Goal: Task Accomplishment & Management: Manage account settings

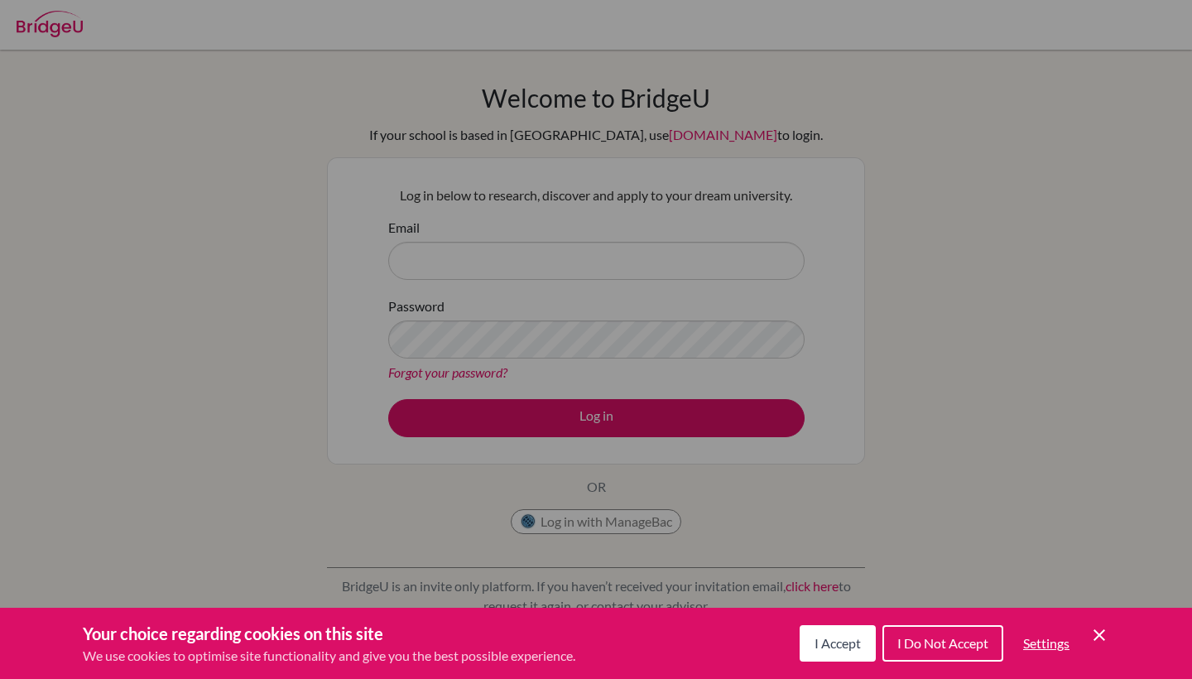
click at [843, 646] on span "I Accept" at bounding box center [838, 643] width 46 height 16
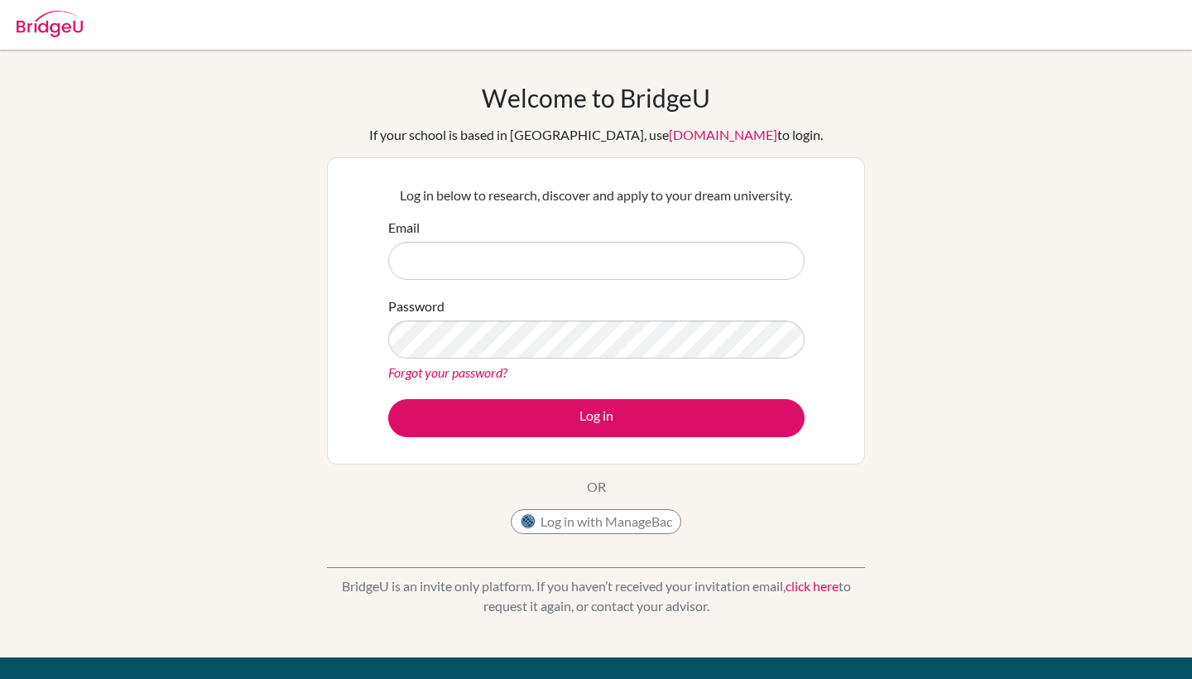
click at [843, 646] on div "Welcome to BridgeU If your school is based in China, use app.bridge-u.com.cn to…" at bounding box center [596, 354] width 1192 height 608
click at [614, 253] on input "Email" at bounding box center [596, 261] width 417 height 38
type input "g"
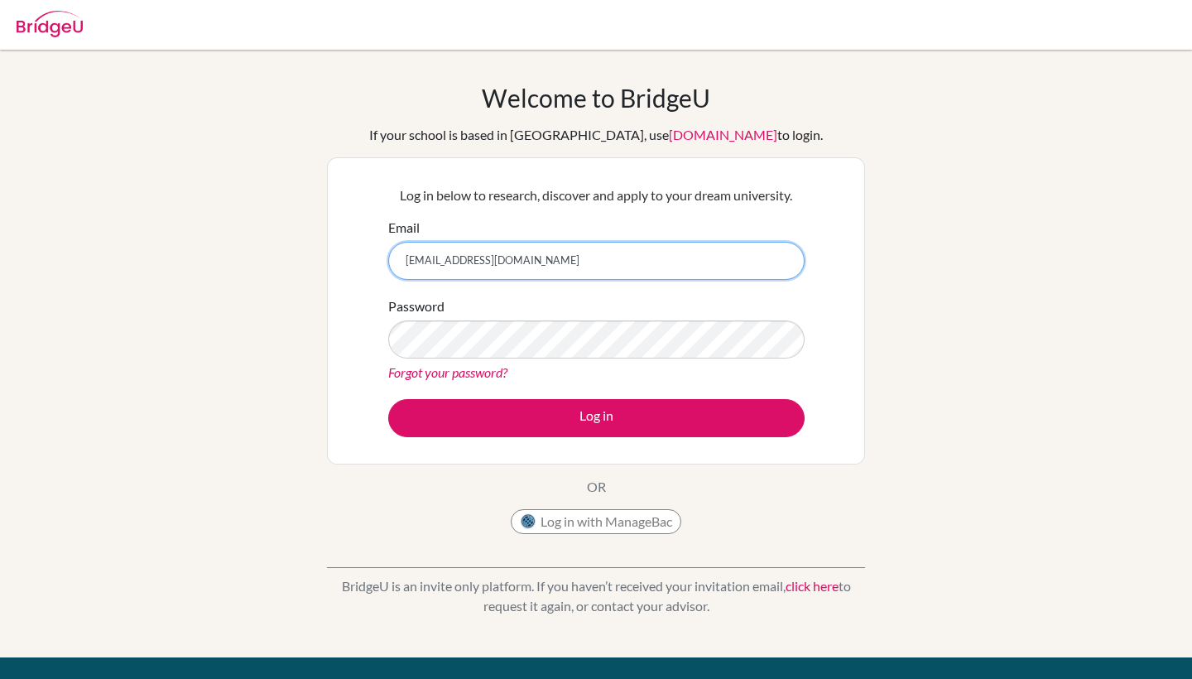
type input "[EMAIL_ADDRESS][DOMAIN_NAME]"
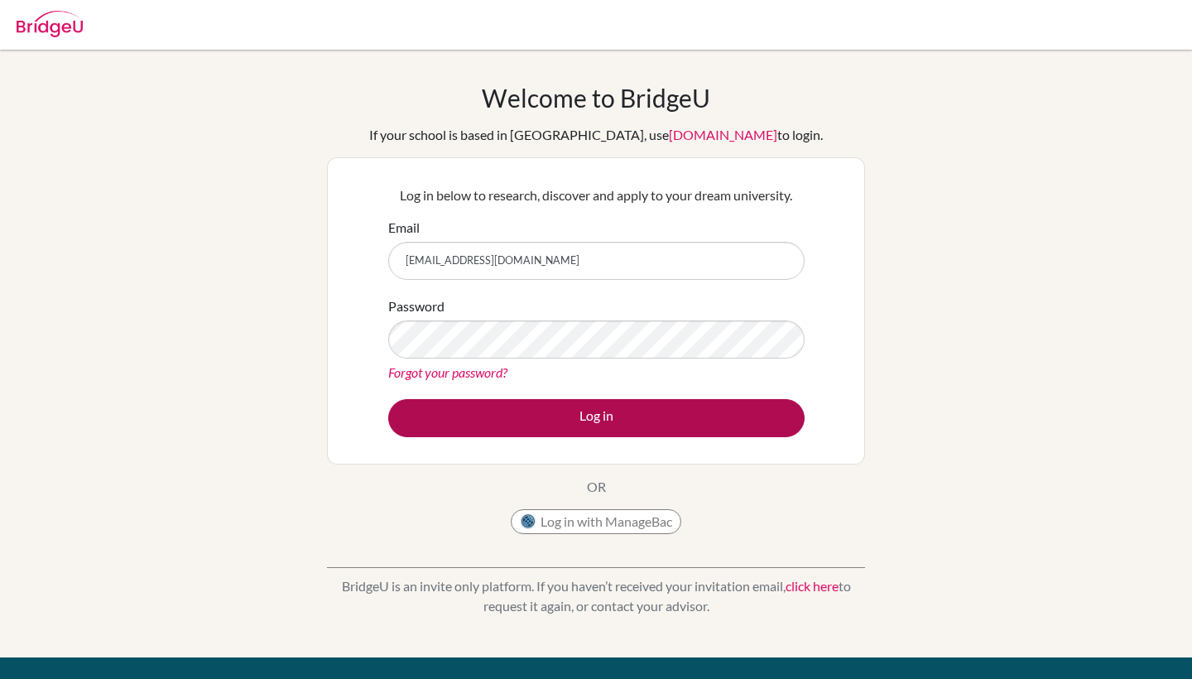
click at [677, 411] on button "Log in" at bounding box center [596, 418] width 417 height 38
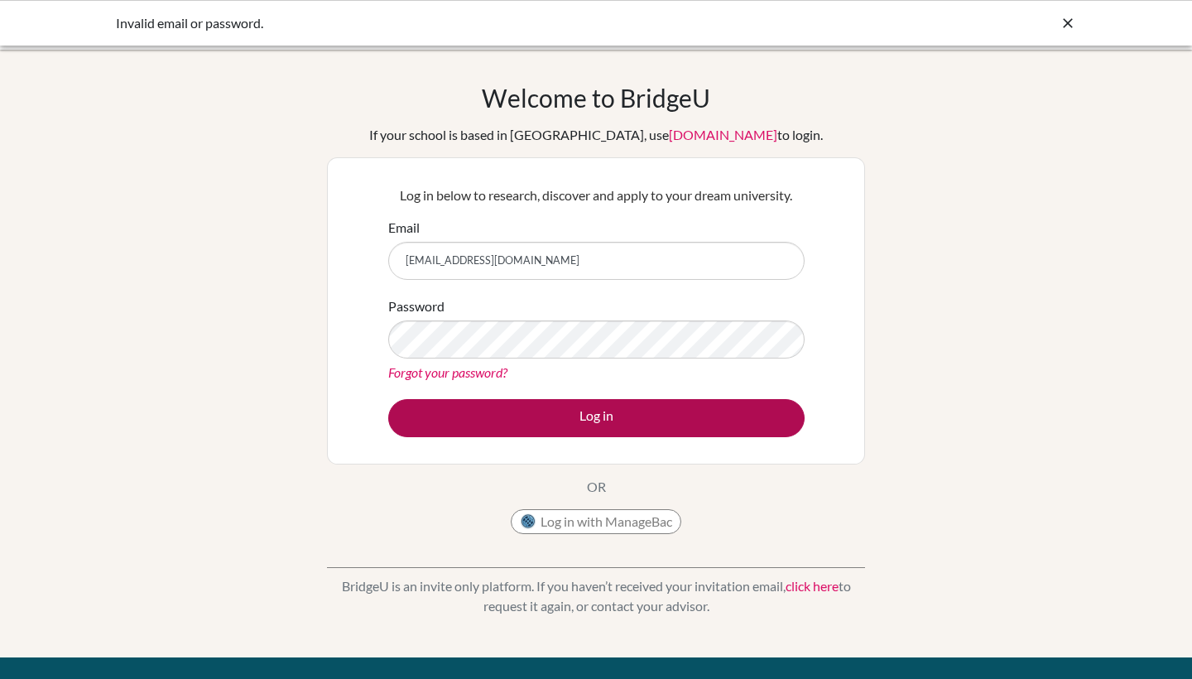
click at [648, 419] on button "Log in" at bounding box center [596, 418] width 417 height 38
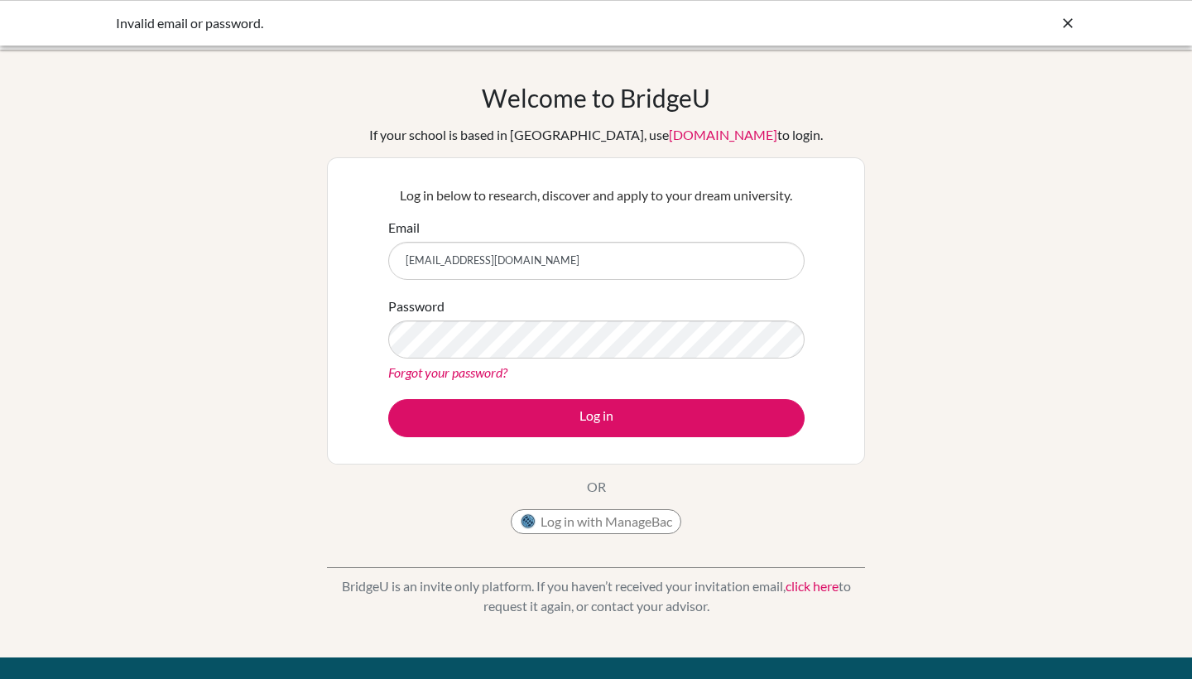
click at [489, 367] on link "Forgot your password?" at bounding box center [447, 372] width 119 height 16
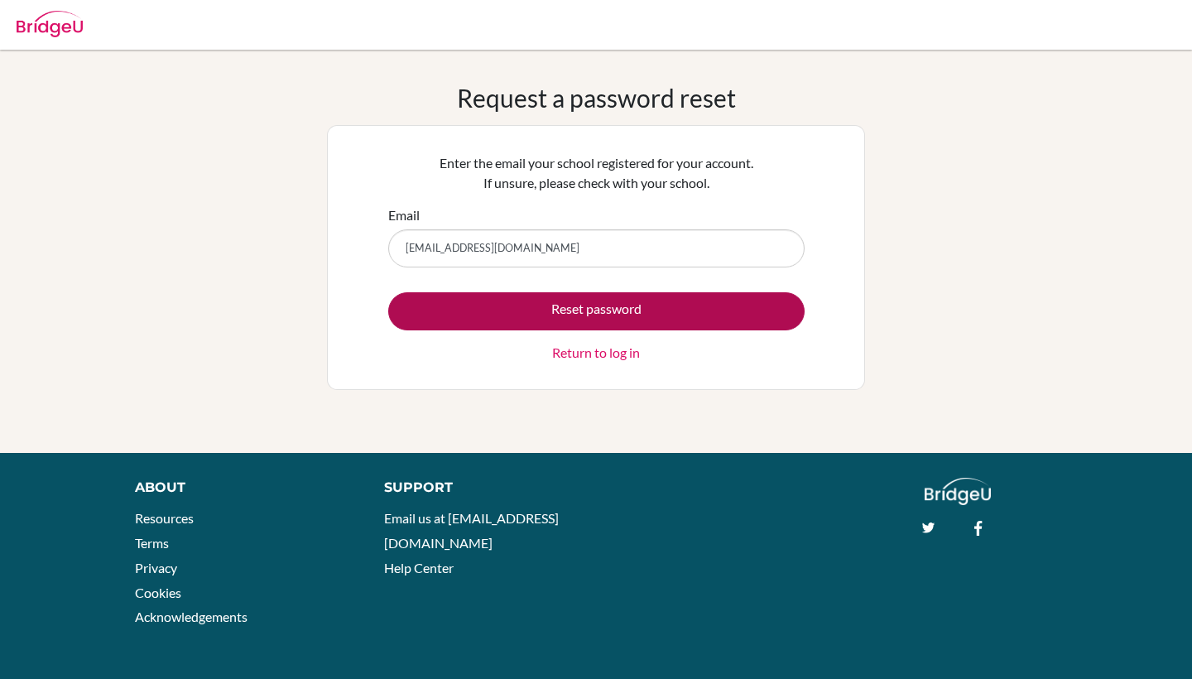
type input "2013a.goomaral.b@shineue.edu.mn"
click at [595, 311] on button "Reset password" at bounding box center [596, 311] width 417 height 38
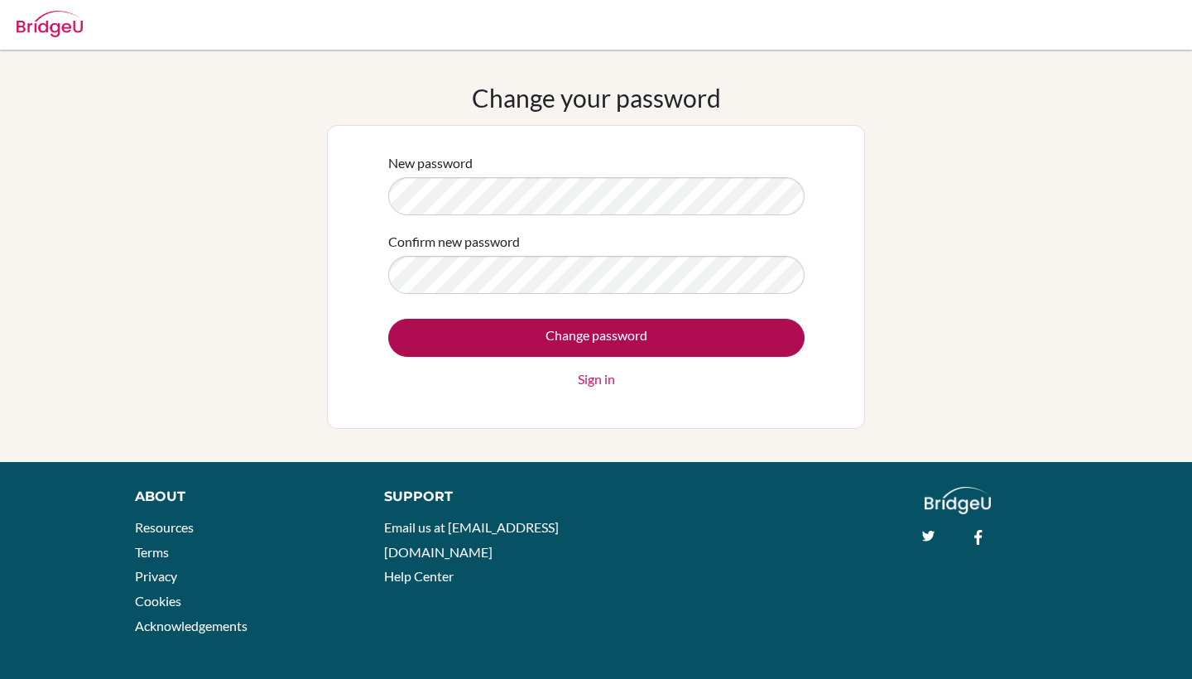
click at [695, 334] on input "Change password" at bounding box center [596, 338] width 417 height 38
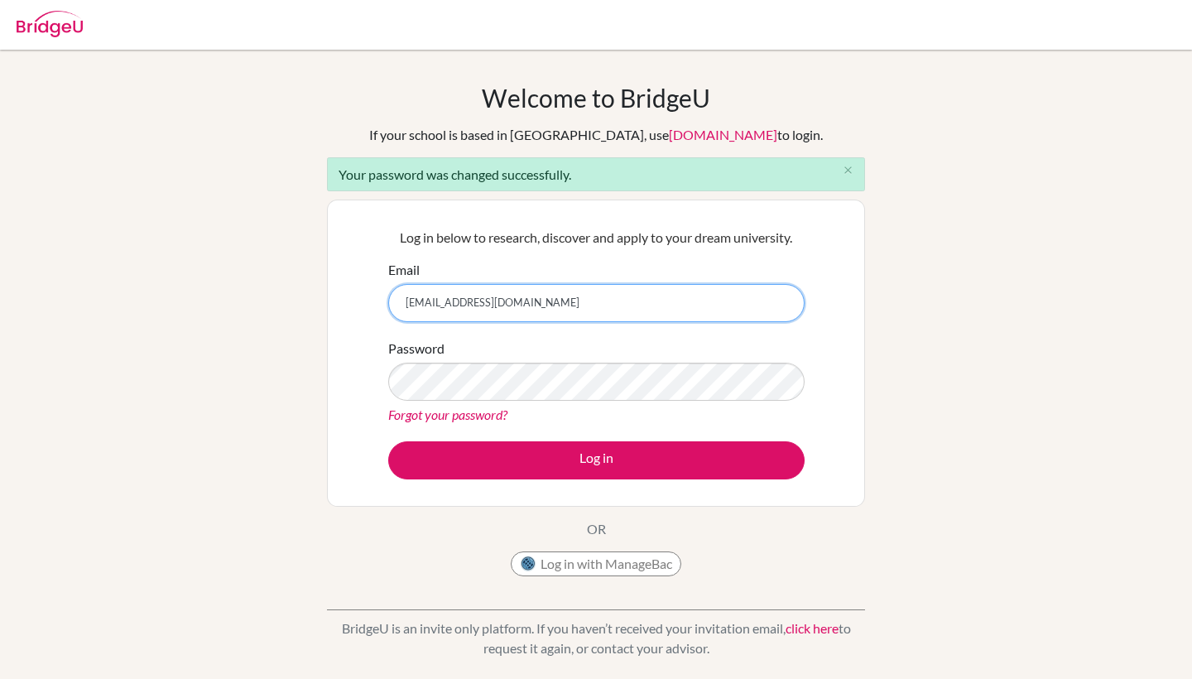
type input "[EMAIL_ADDRESS][DOMAIN_NAME]"
click at [672, 359] on div "Password Forgot your password?" at bounding box center [596, 382] width 417 height 86
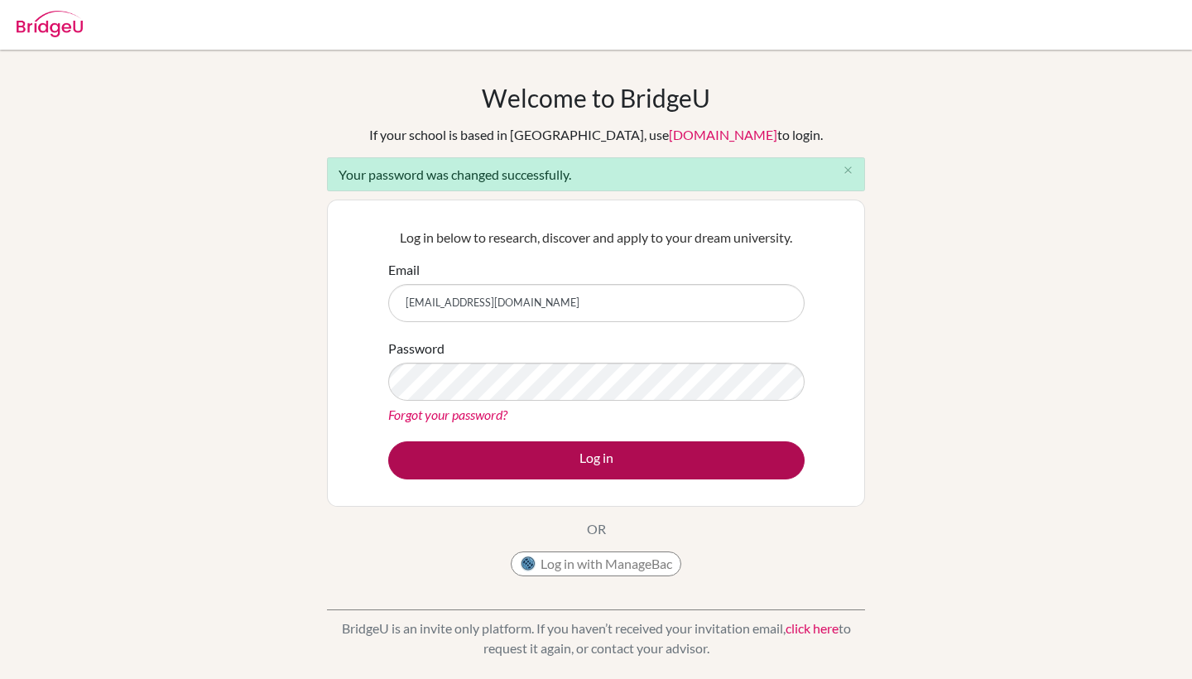
click at [712, 448] on button "Log in" at bounding box center [596, 460] width 417 height 38
